Goal: Check status

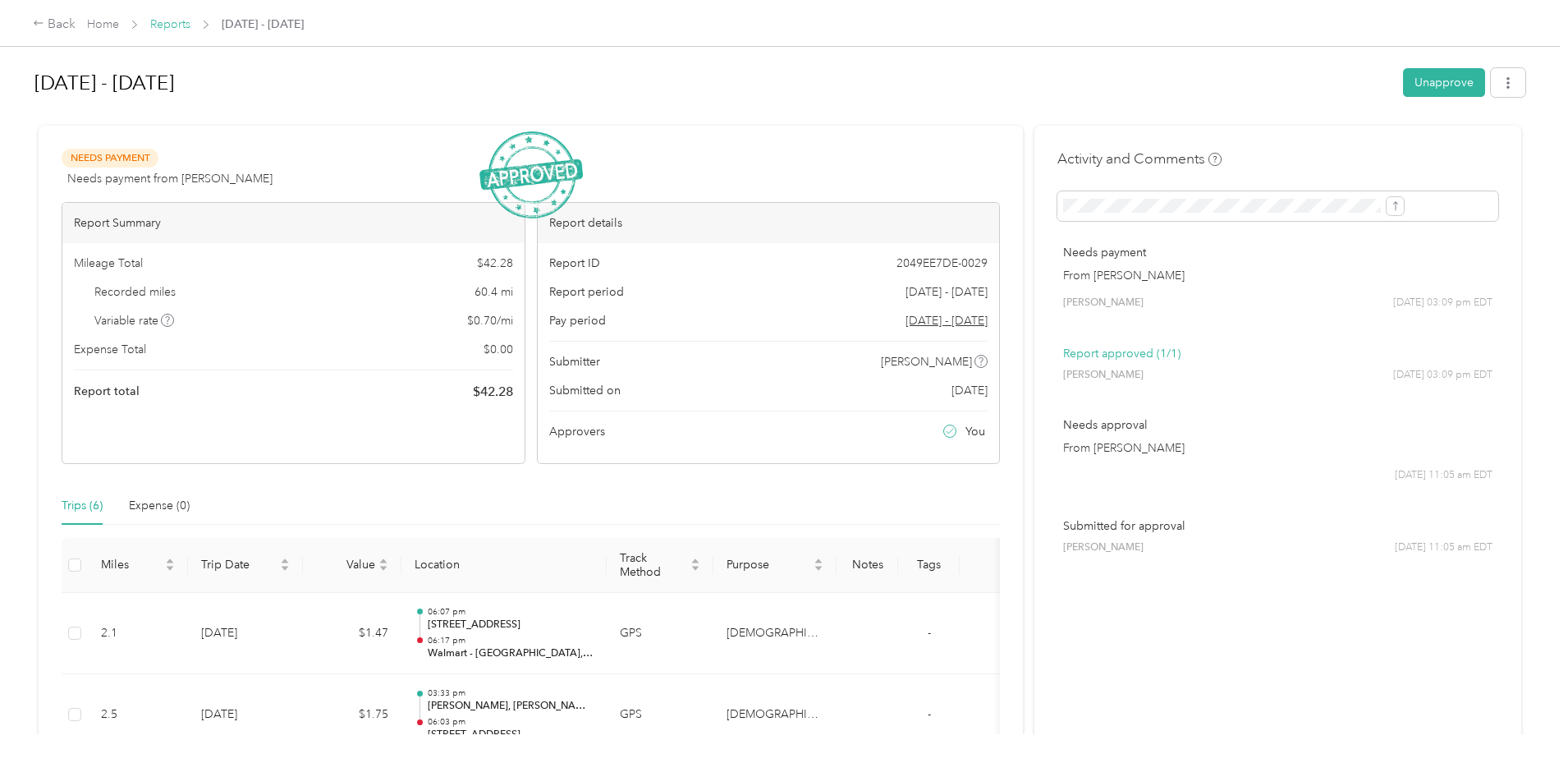
click at [190, 21] on link "Reports" at bounding box center [170, 24] width 40 height 14
